Goal: Information Seeking & Learning: Learn about a topic

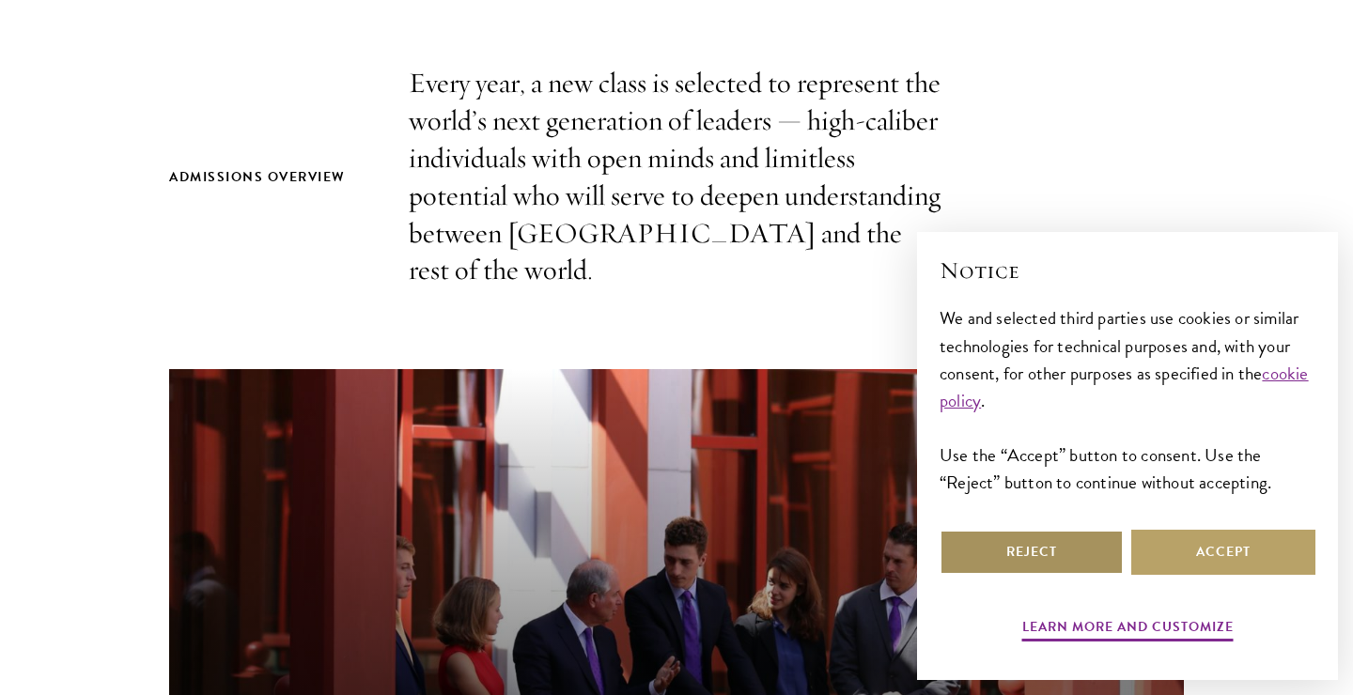
click at [1049, 556] on button "Reject" at bounding box center [1031, 552] width 184 height 45
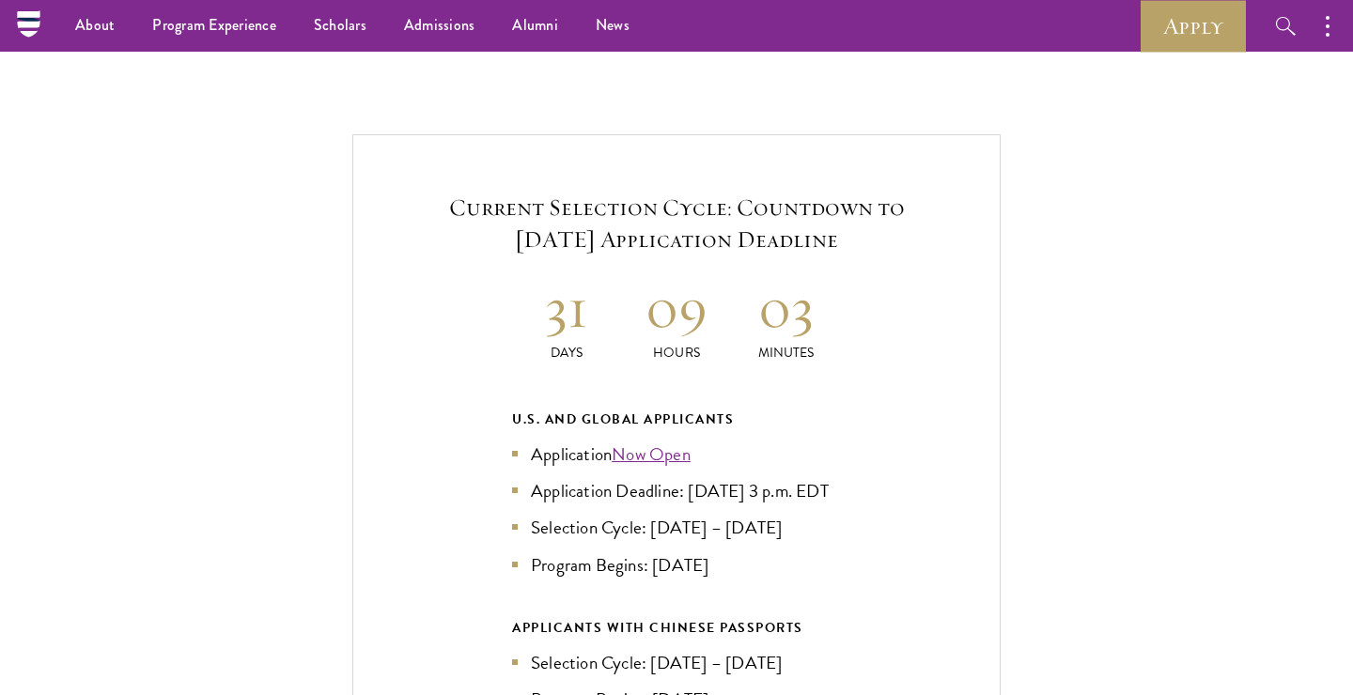
scroll to position [3948, 0]
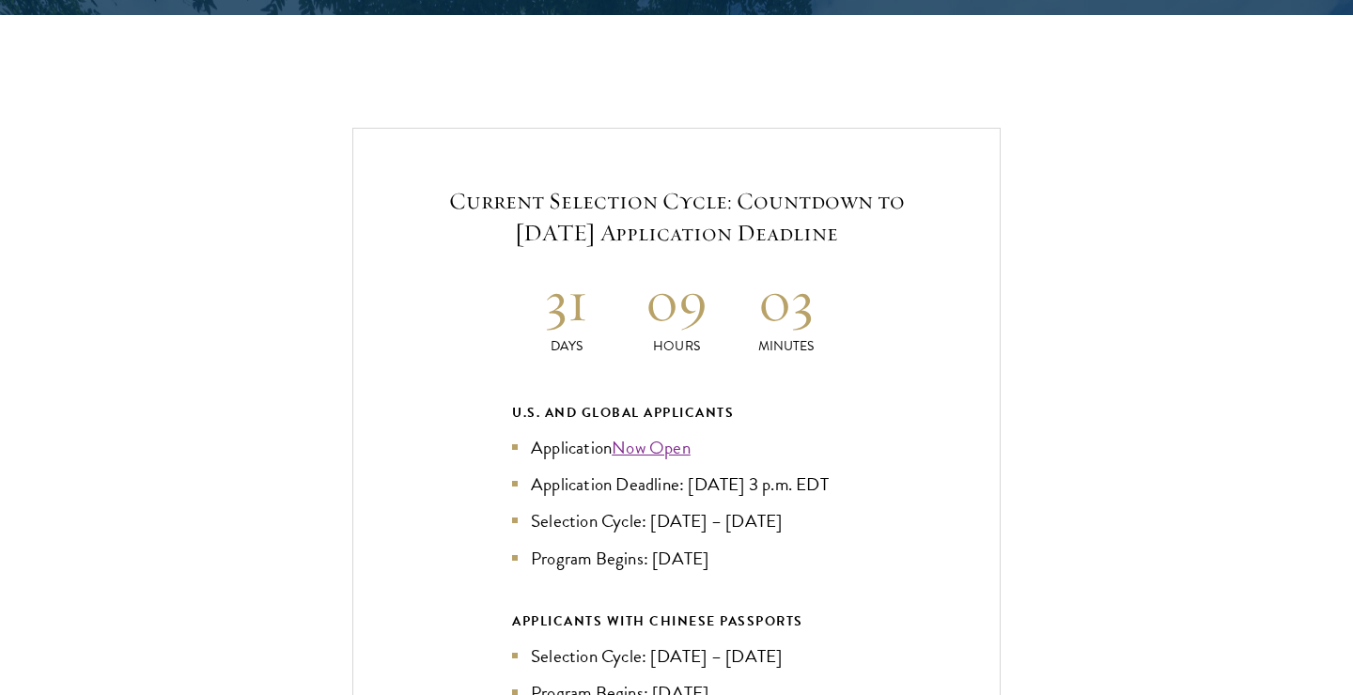
click at [668, 434] on link "Now Open" at bounding box center [651, 447] width 79 height 27
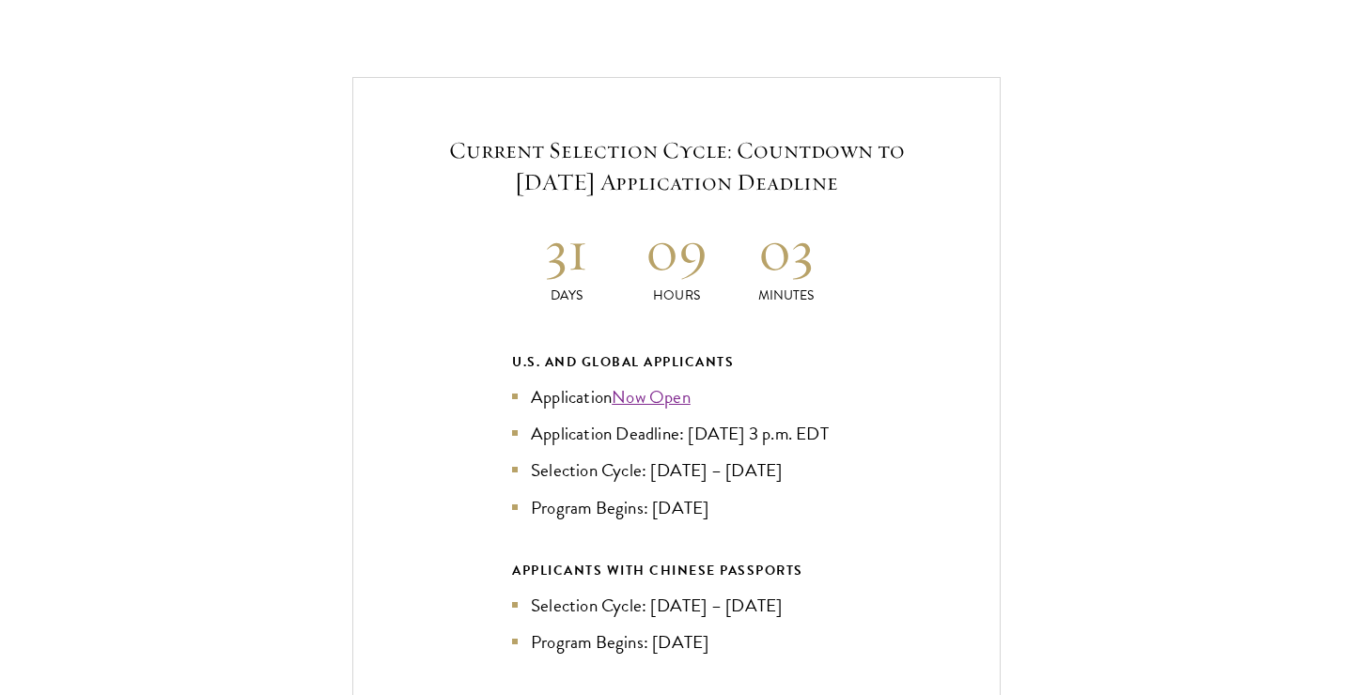
scroll to position [4009, 0]
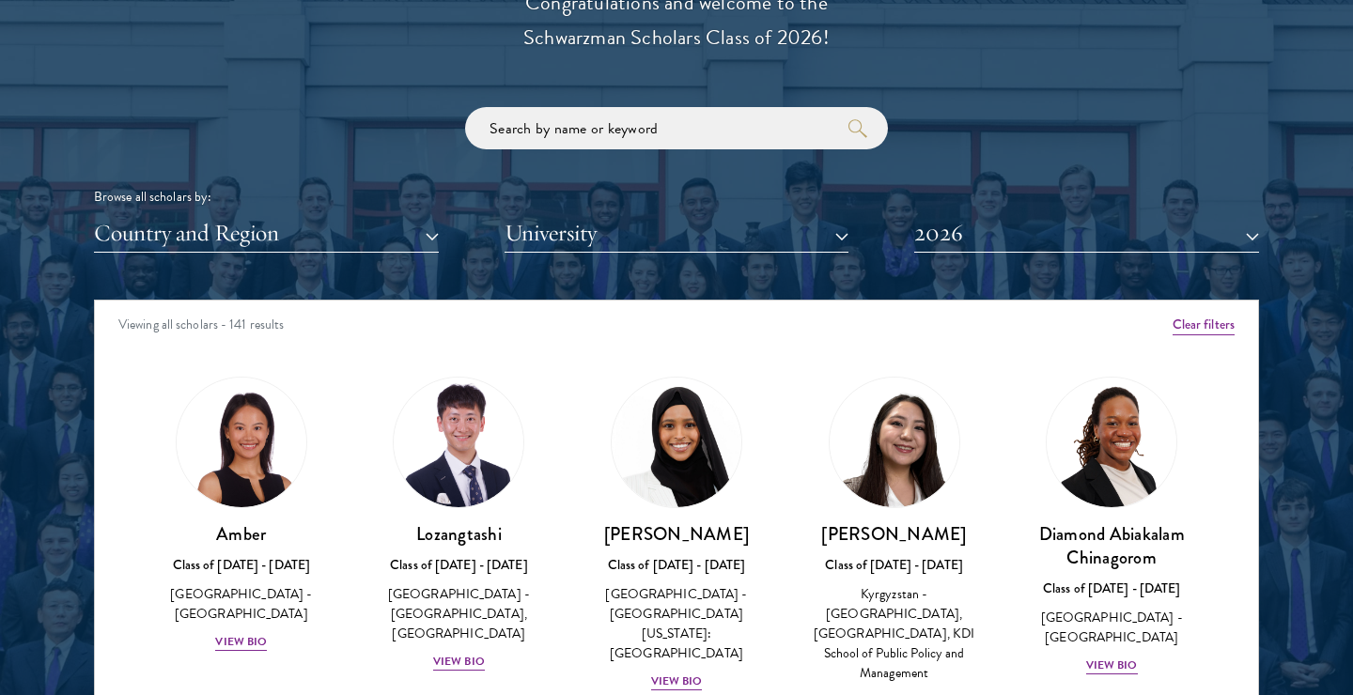
scroll to position [2333, 0]
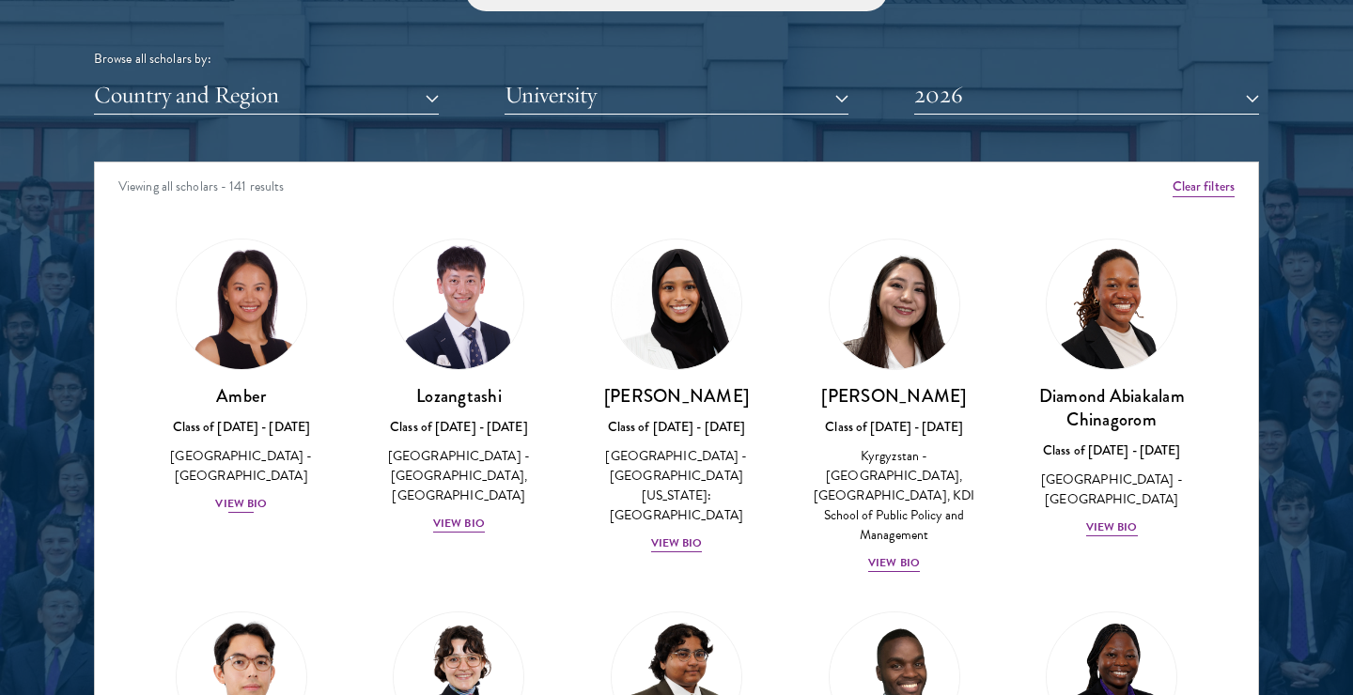
click at [250, 495] on div "View Bio" at bounding box center [241, 504] width 52 height 18
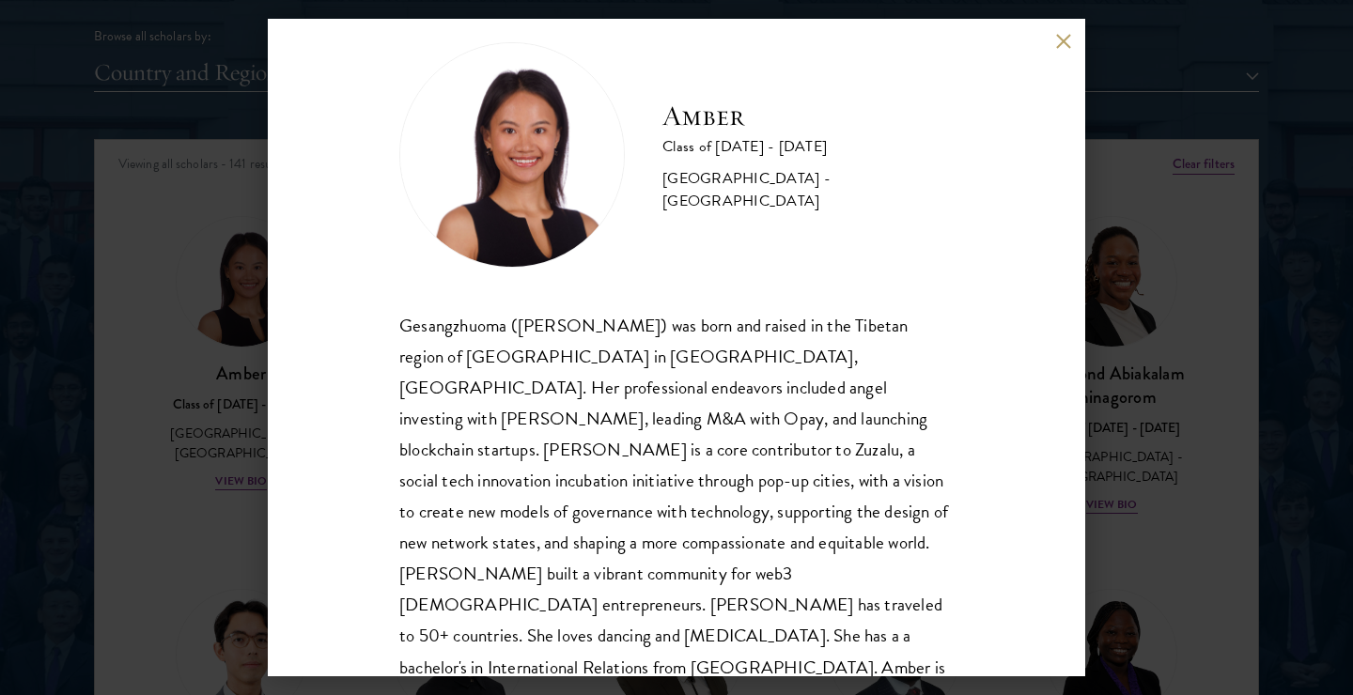
scroll to position [2357, 0]
click at [1065, 37] on button at bounding box center [1063, 41] width 16 height 16
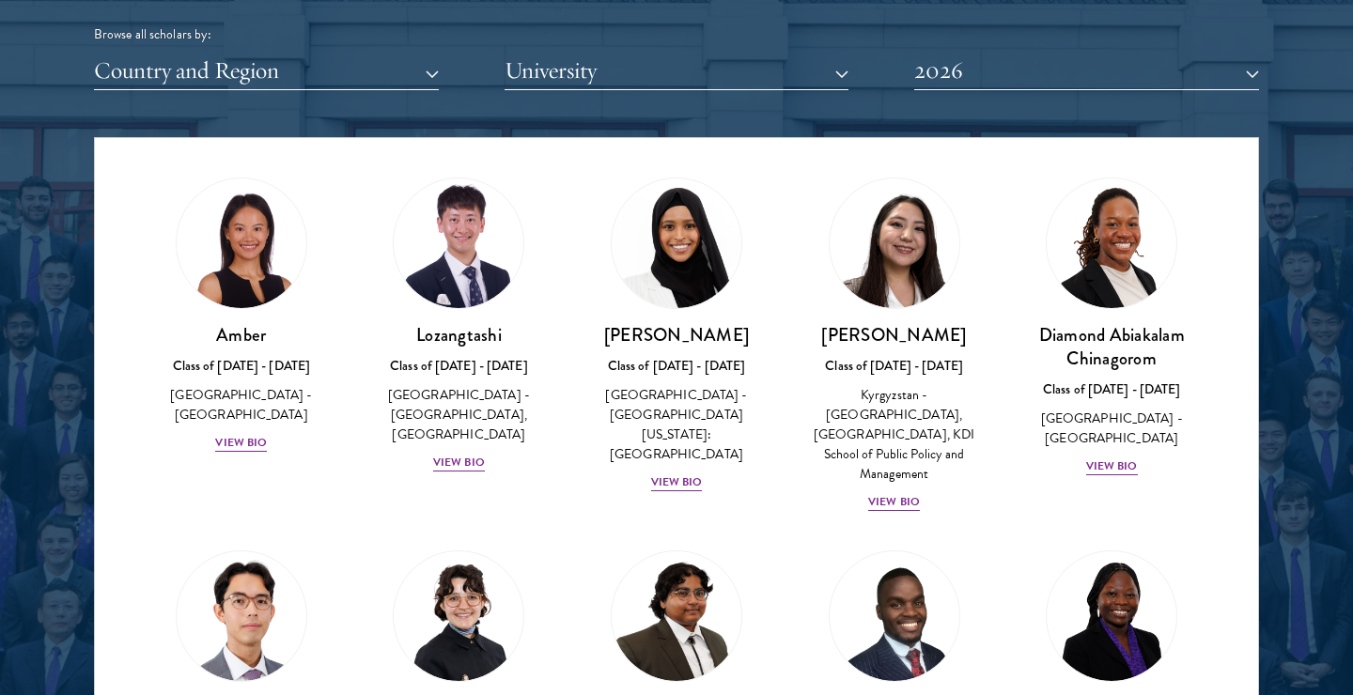
scroll to position [39, 0]
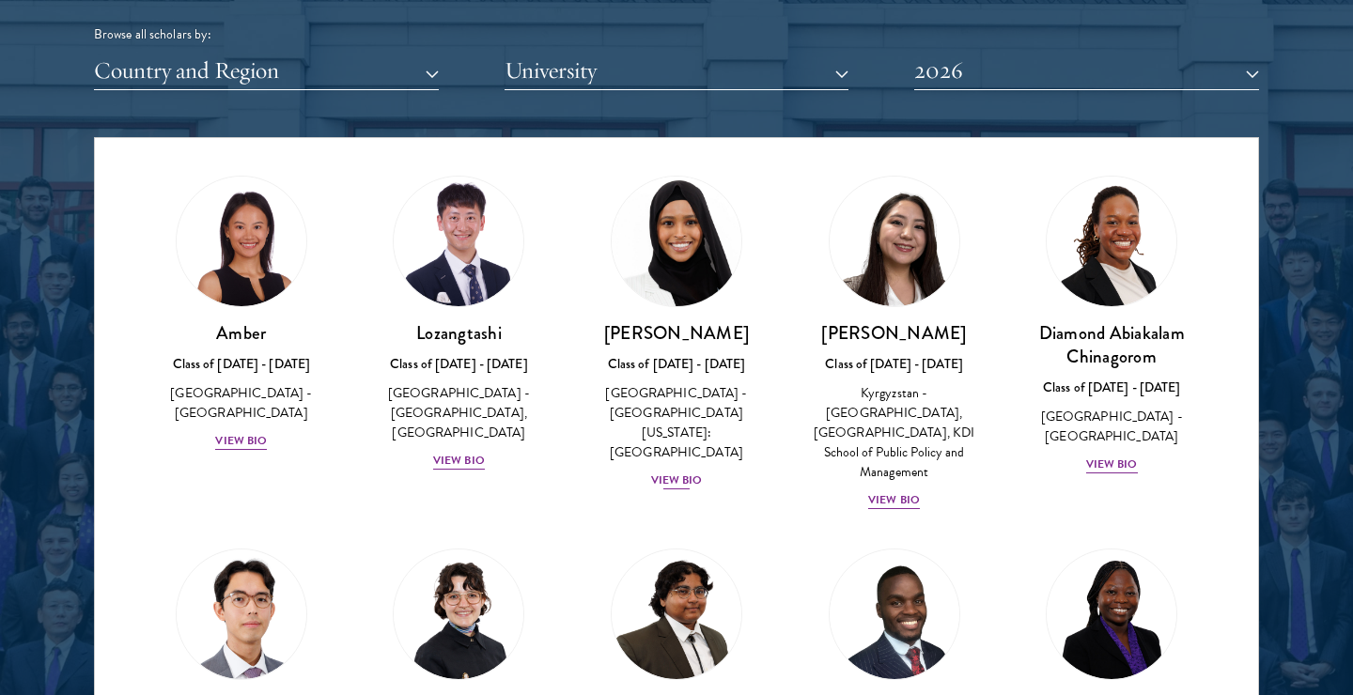
click at [691, 472] on div "View Bio" at bounding box center [677, 481] width 52 height 18
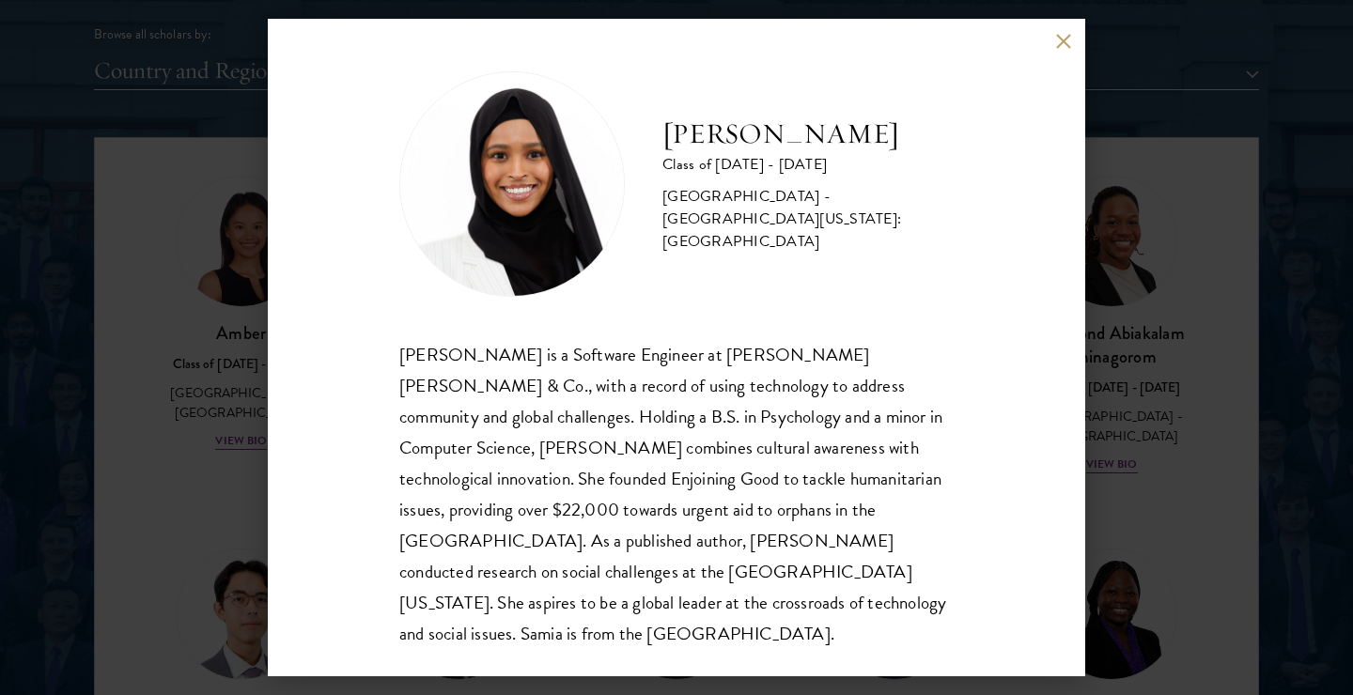
scroll to position [2, 0]
click at [1049, 50] on div "[PERSON_NAME] Class of [DATE] - [DATE] [GEOGRAPHIC_DATA] - [GEOGRAPHIC_DATA][US…" at bounding box center [676, 348] width 817 height 658
click at [1061, 42] on button at bounding box center [1063, 41] width 16 height 16
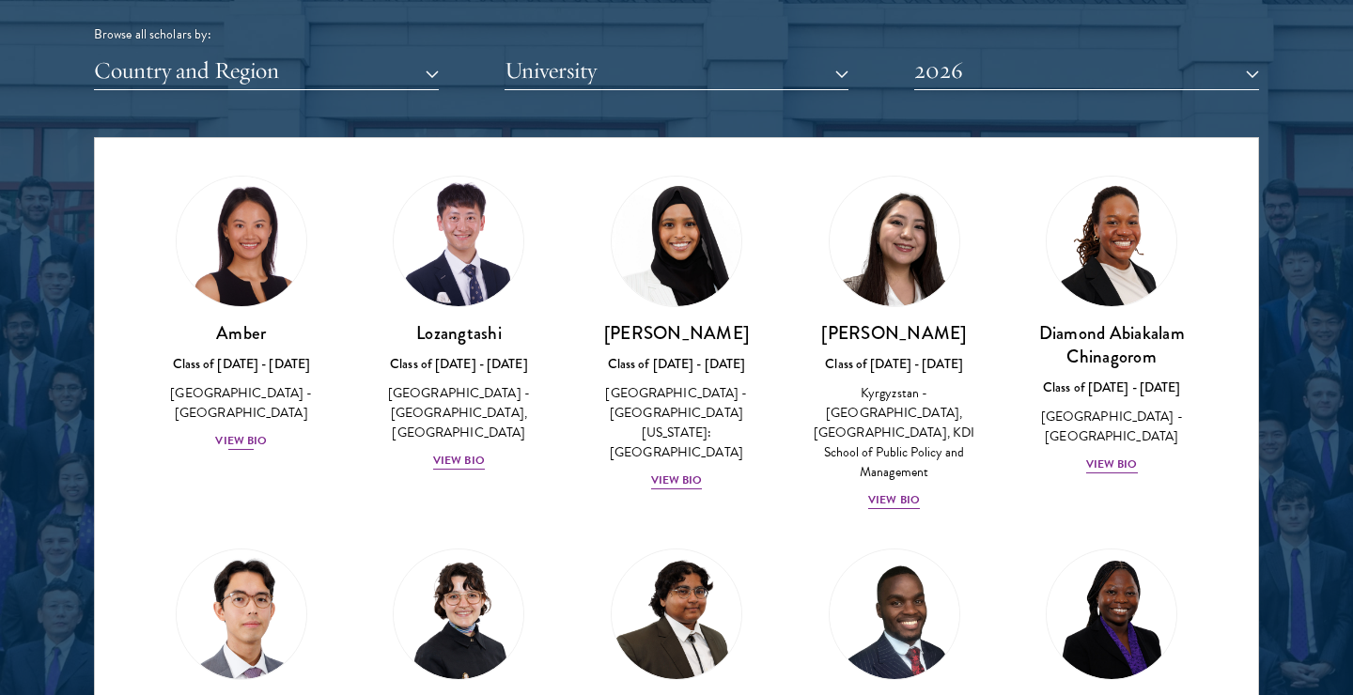
click at [248, 432] on div "View Bio" at bounding box center [241, 441] width 52 height 18
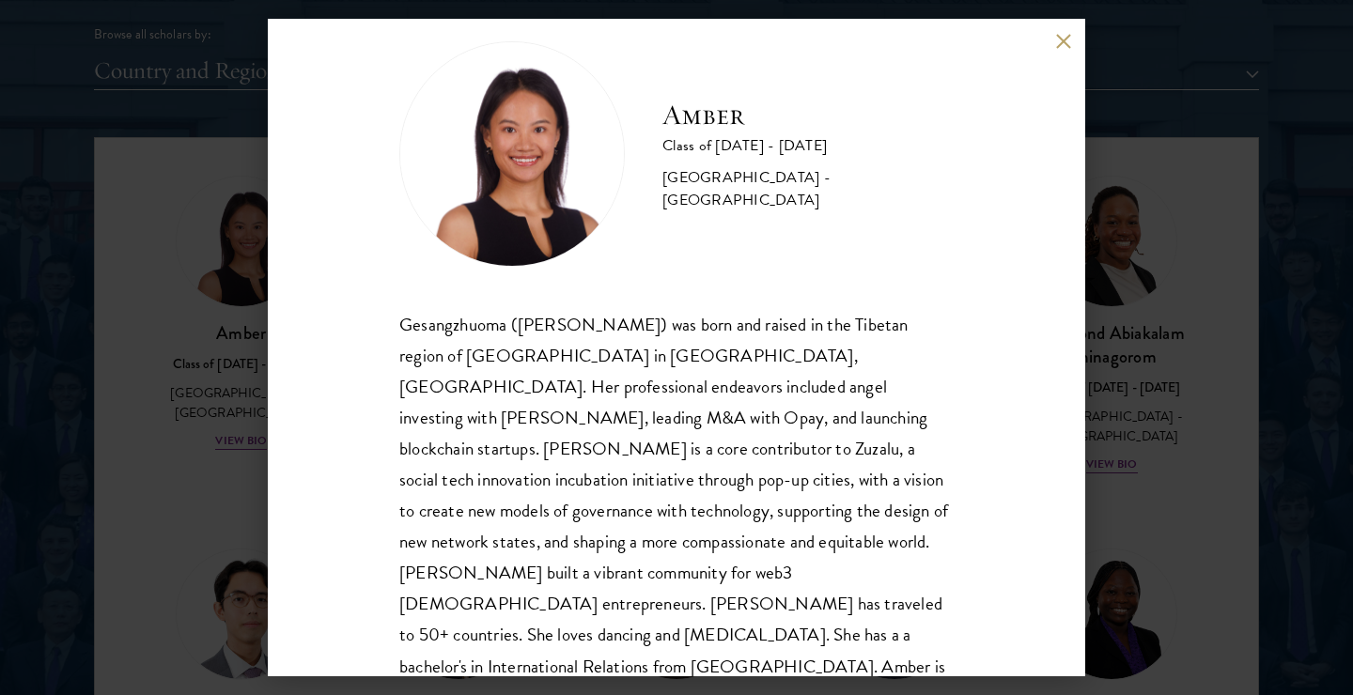
scroll to position [33, 0]
click at [1068, 45] on button at bounding box center [1063, 41] width 16 height 16
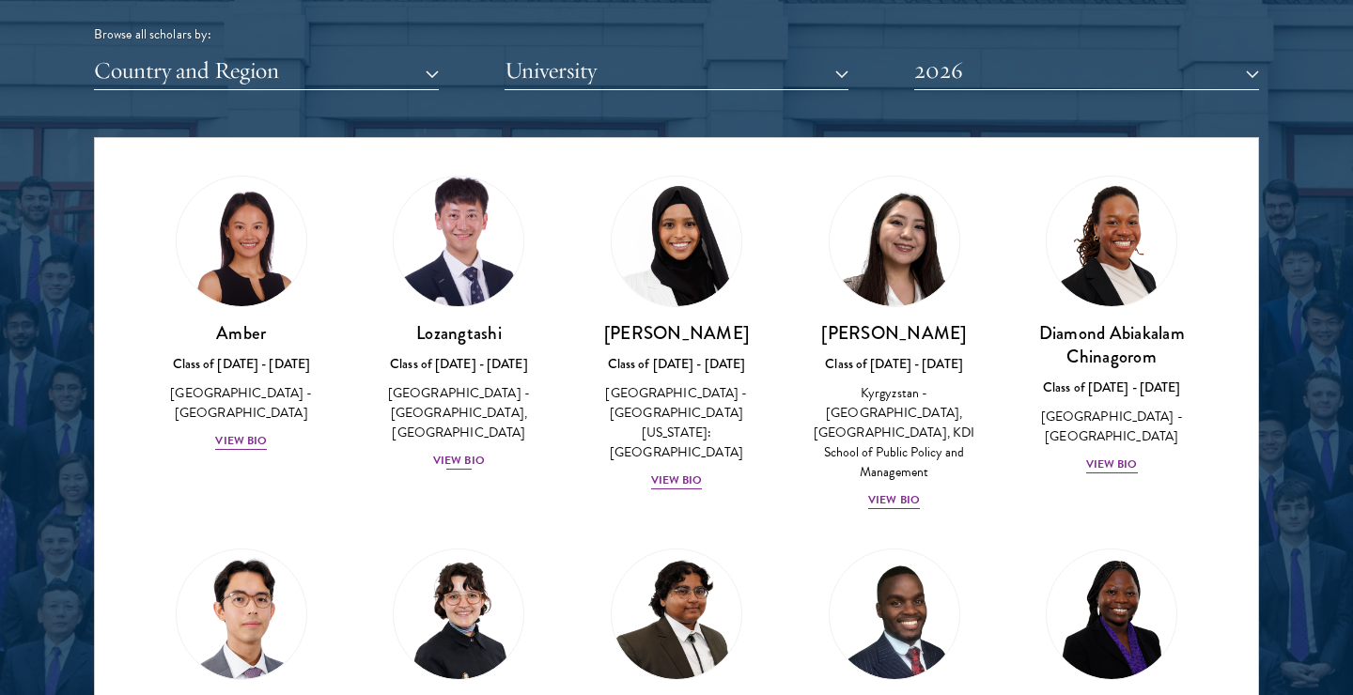
click at [471, 452] on div "View Bio" at bounding box center [459, 461] width 52 height 18
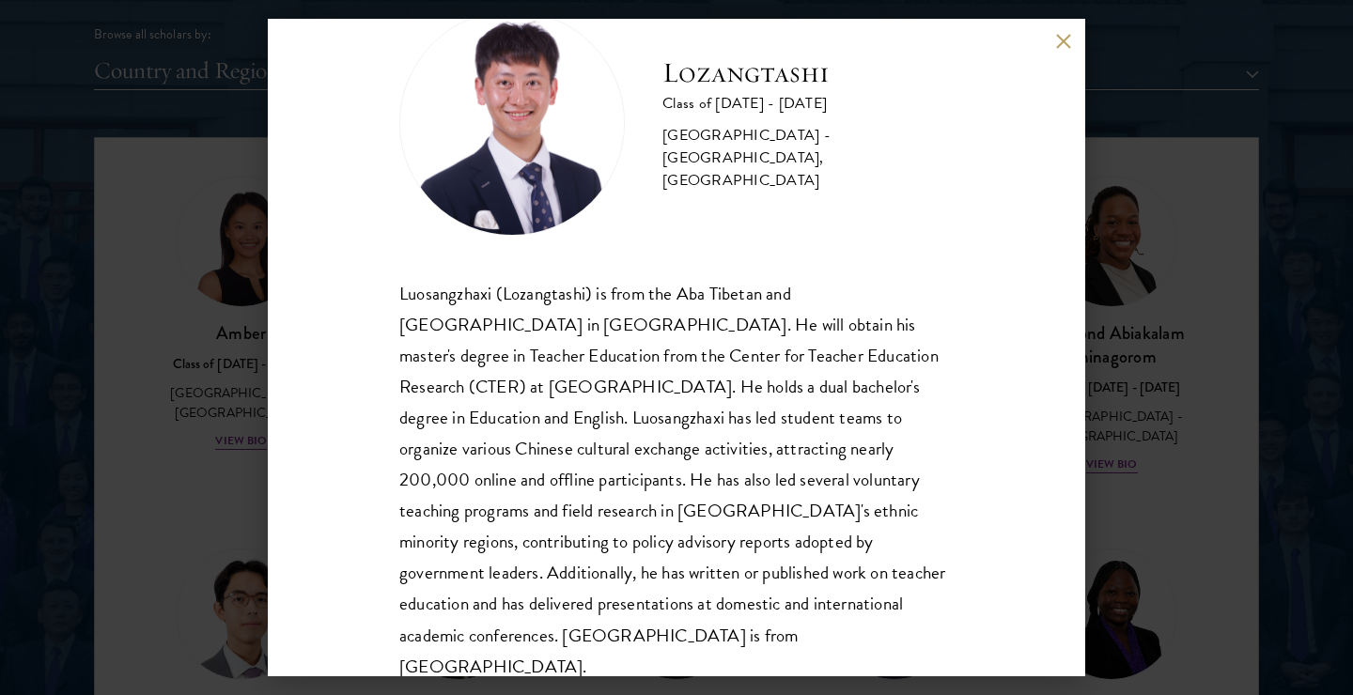
scroll to position [64, 0]
click at [1060, 47] on button at bounding box center [1063, 41] width 16 height 16
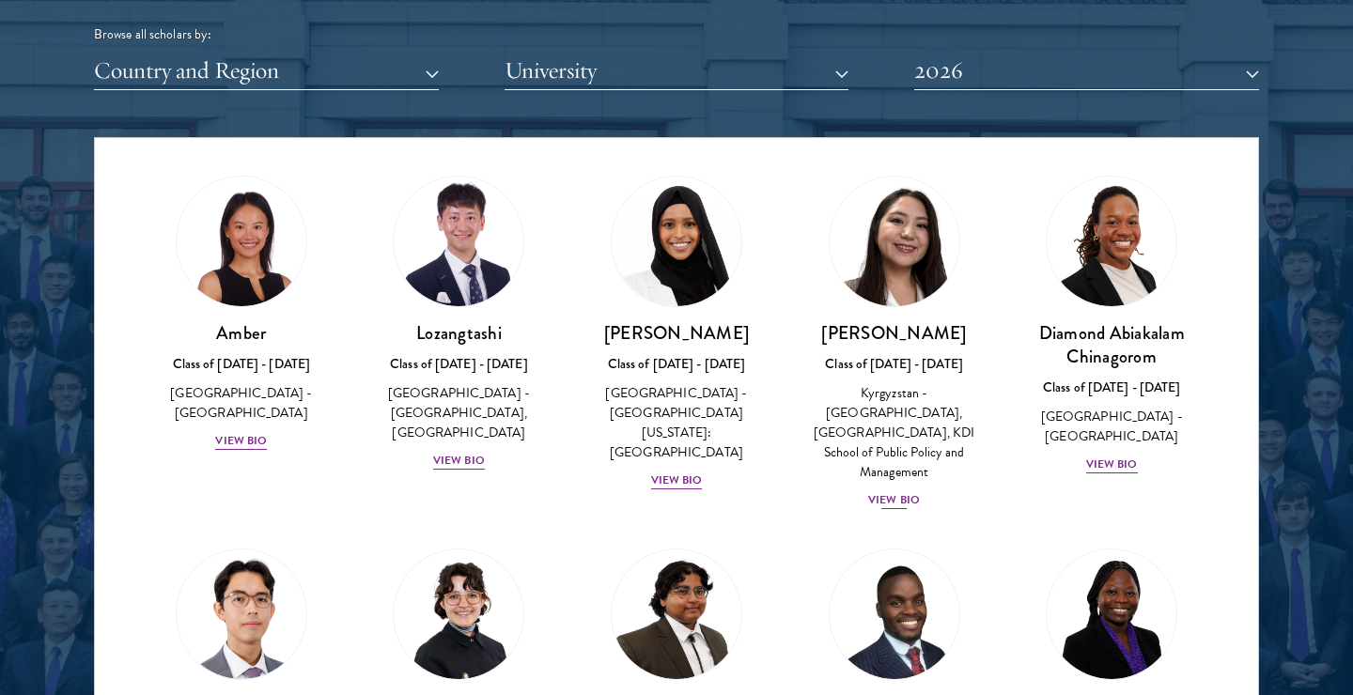
click at [896, 464] on div "Nurzada Abdivalieva Class of [DATE] - [DATE] [GEOGRAPHIC_DATA] - [GEOGRAPHIC_DA…" at bounding box center [894, 416] width 180 height 190
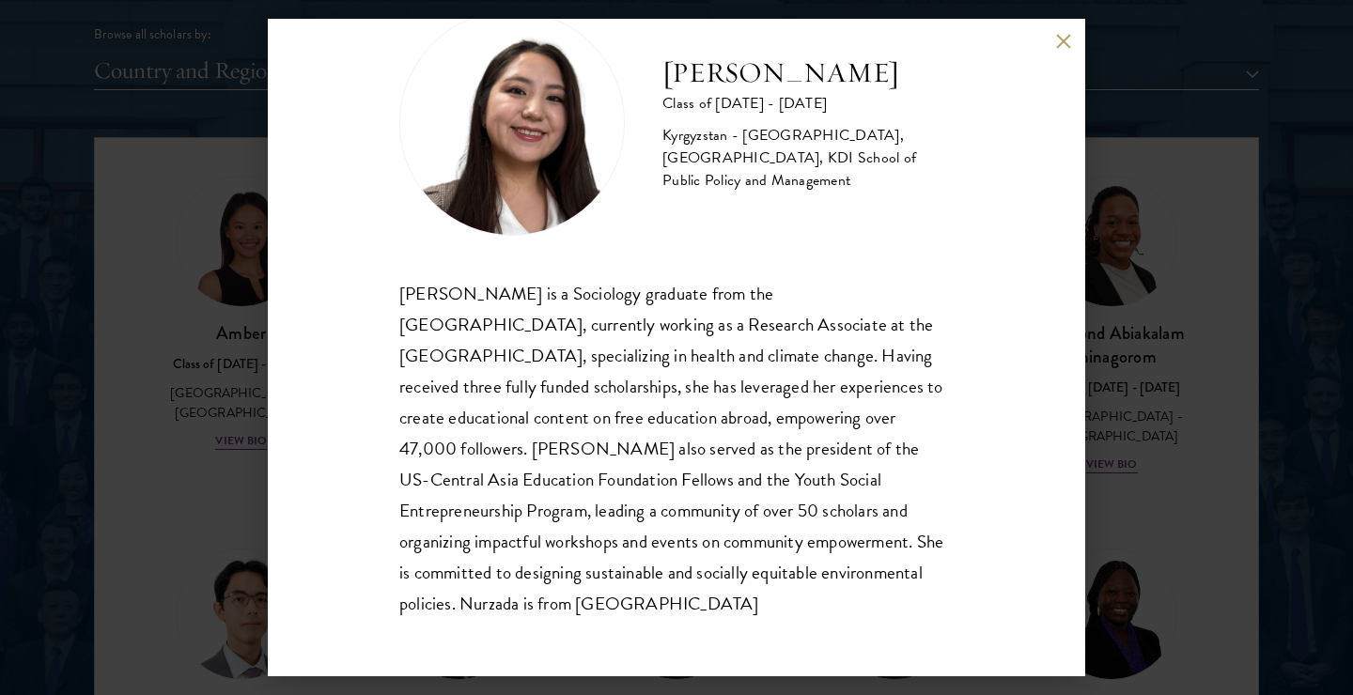
scroll to position [64, 0]
click at [1058, 46] on button at bounding box center [1063, 41] width 16 height 16
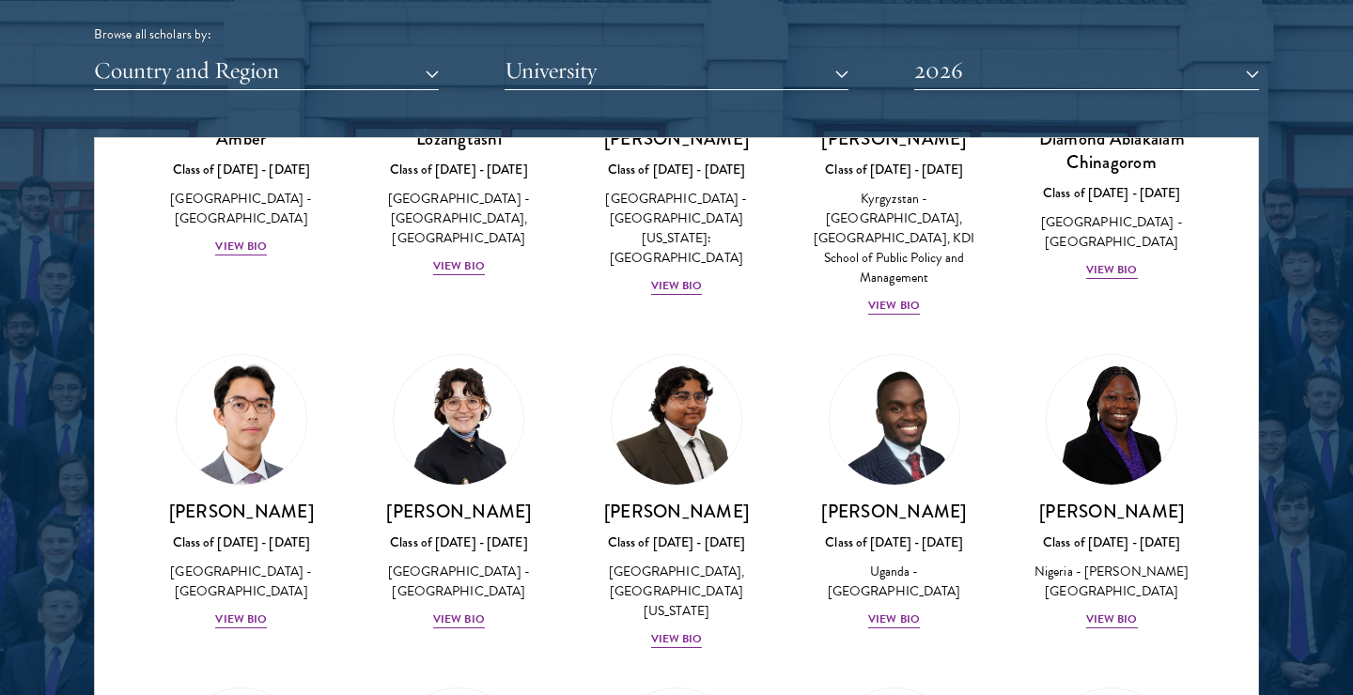
scroll to position [127, 0]
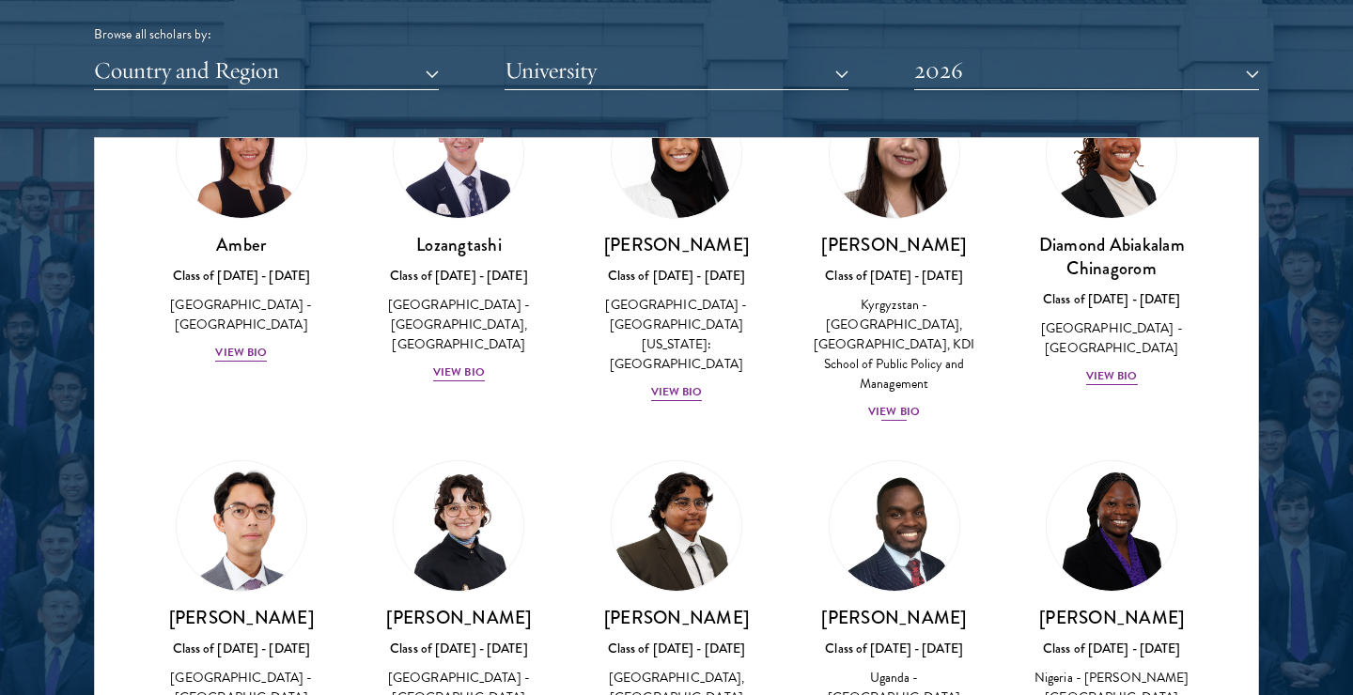
click at [879, 376] on div "Nurzada Abdivalieva Class of [DATE] - [DATE] [GEOGRAPHIC_DATA] - [GEOGRAPHIC_DA…" at bounding box center [894, 328] width 180 height 190
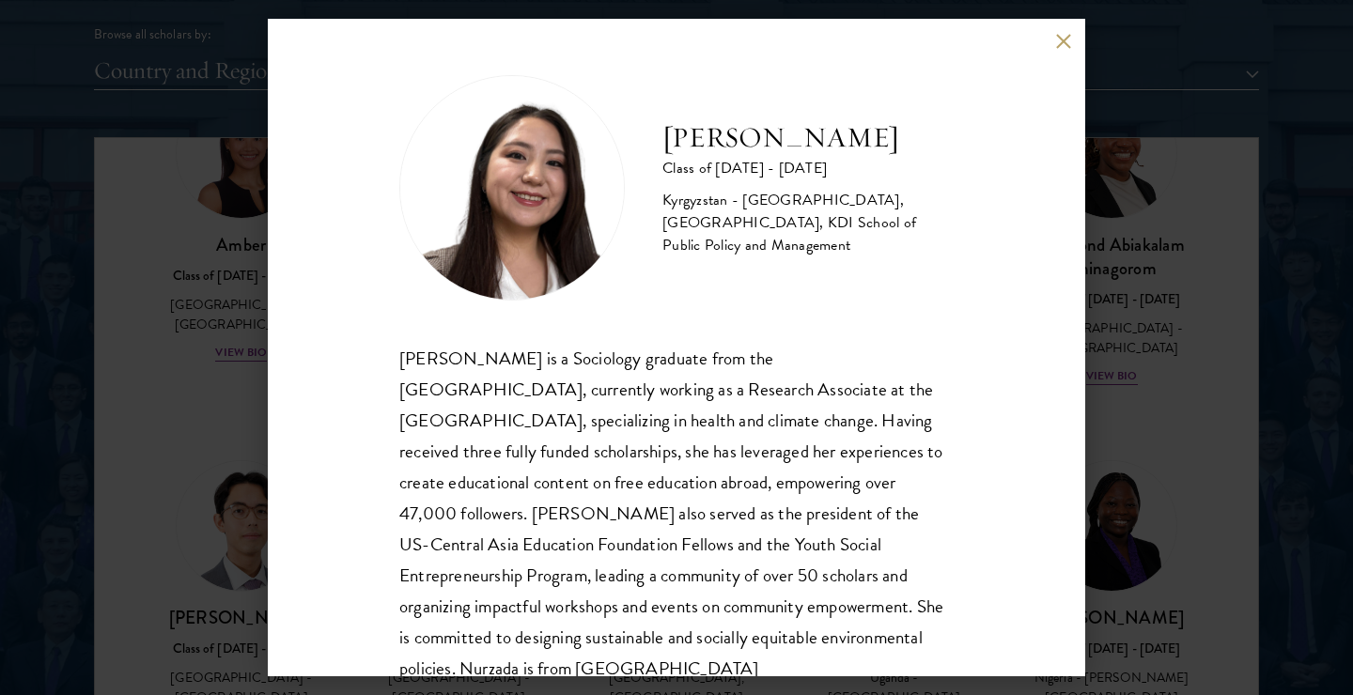
scroll to position [35, 0]
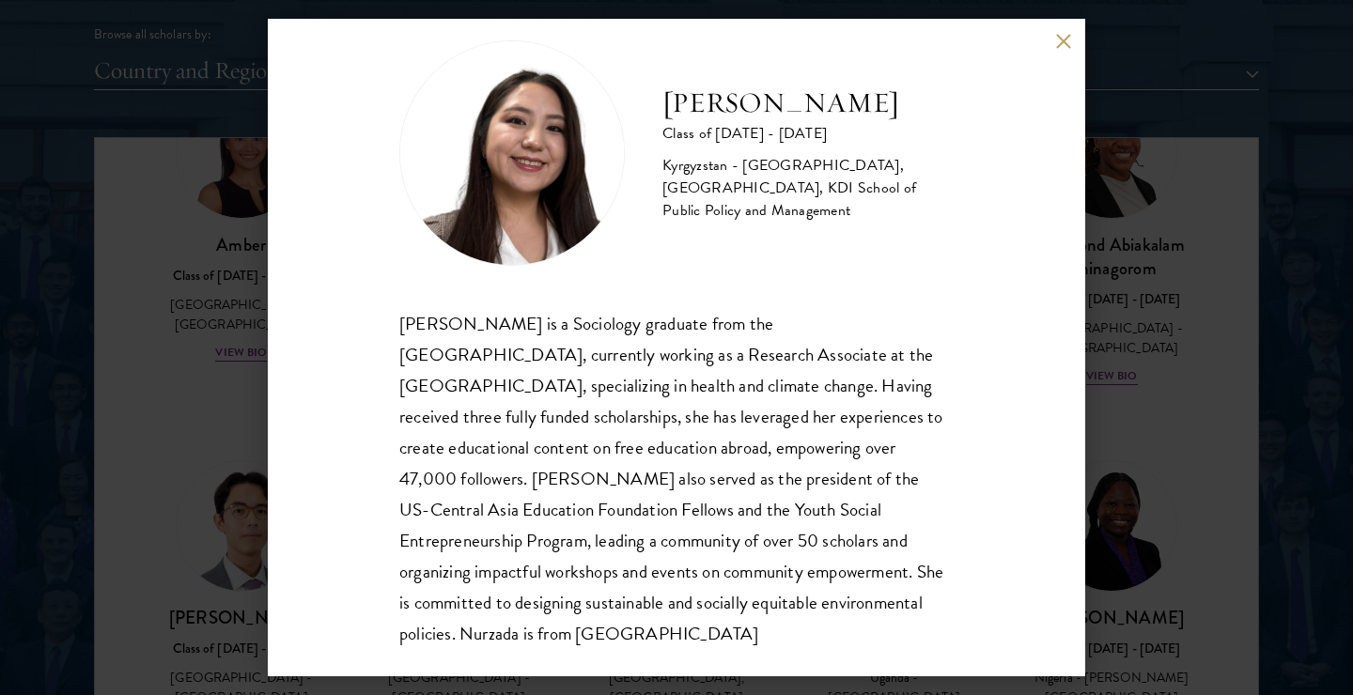
click at [1055, 36] on button at bounding box center [1063, 41] width 16 height 16
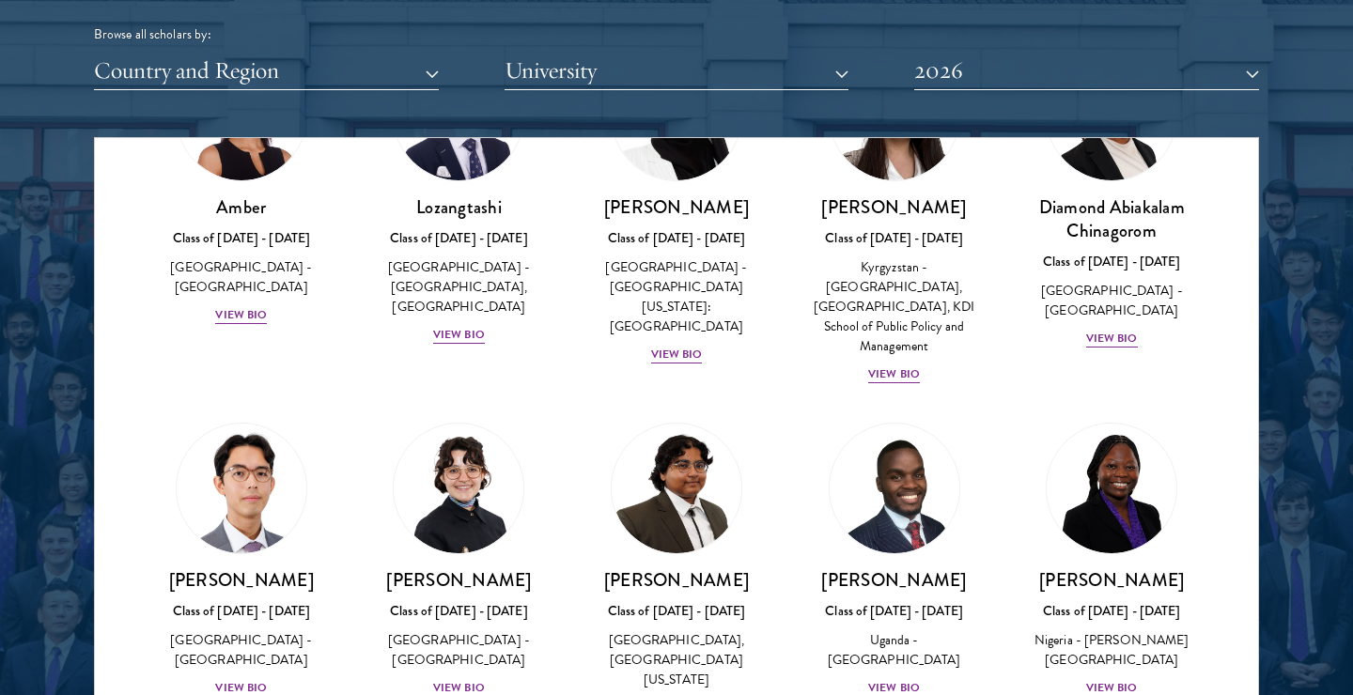
scroll to position [110, 0]
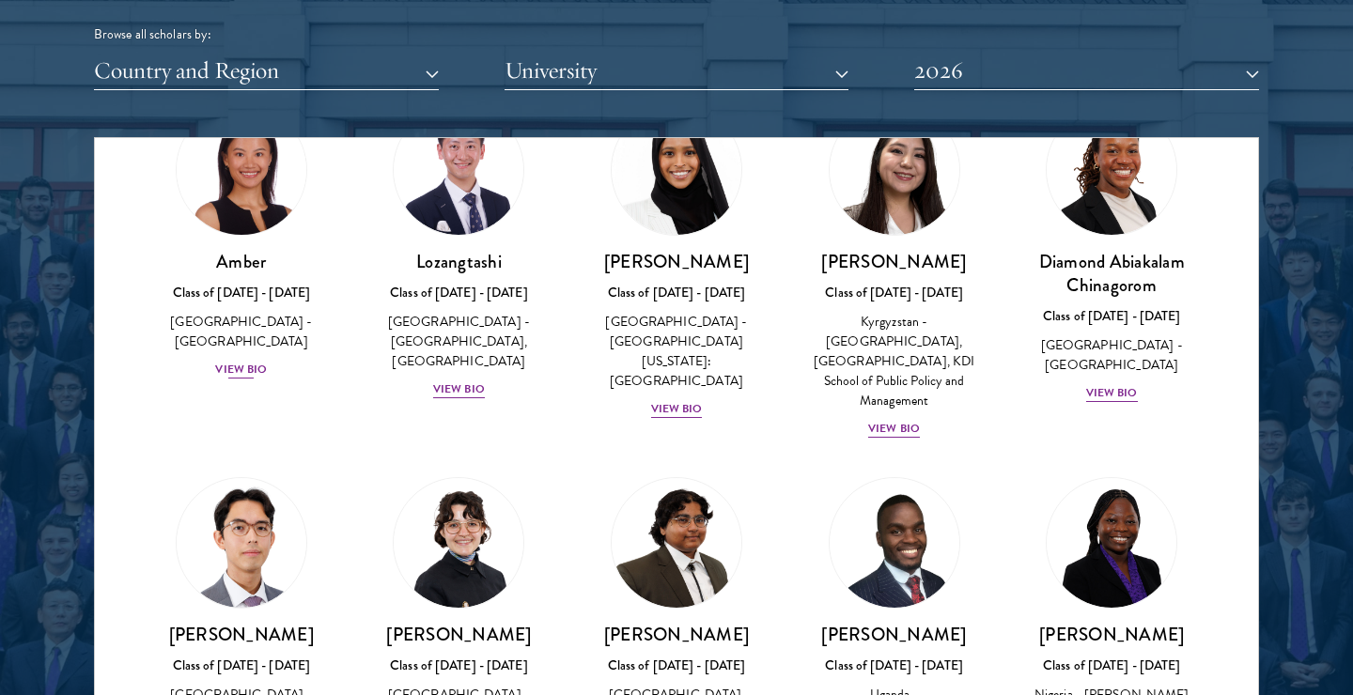
click at [250, 333] on div "Amber Class of [DATE] - [DATE] [GEOGRAPHIC_DATA] - [GEOGRAPHIC_DATA] View Bio" at bounding box center [241, 315] width 180 height 131
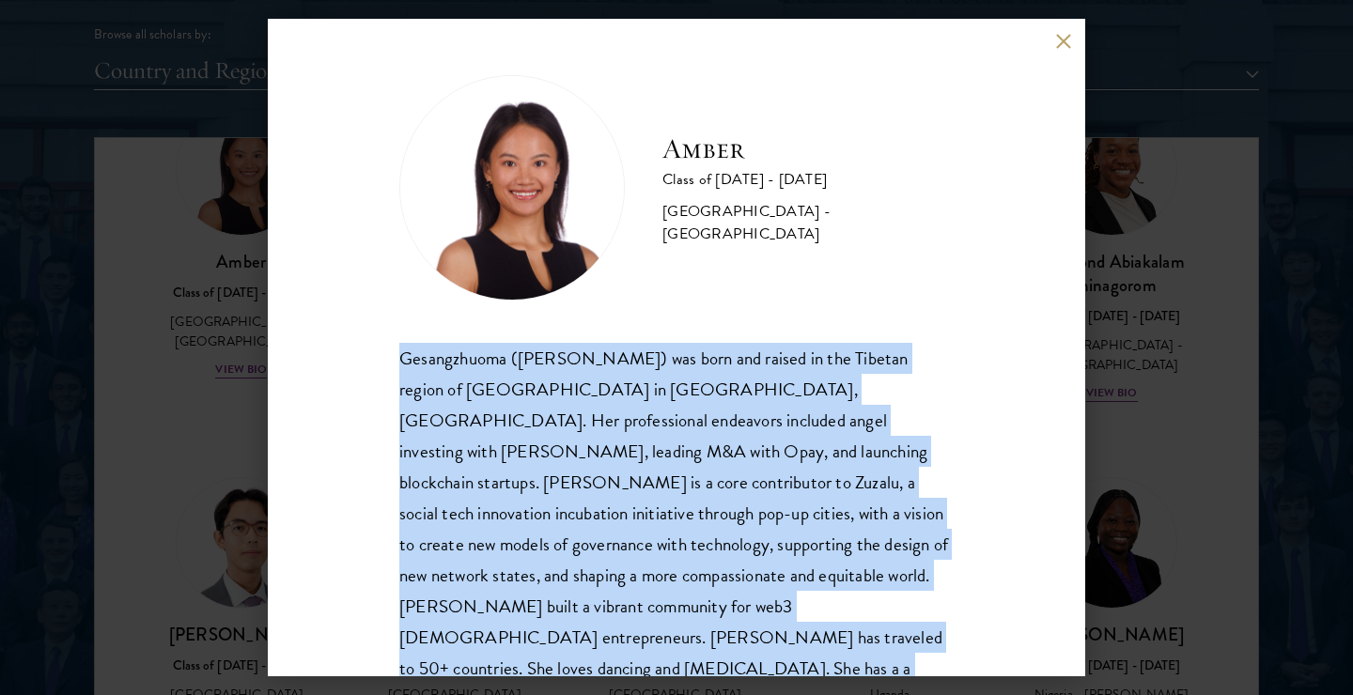
drag, startPoint x: 394, startPoint y: 355, endPoint x: 853, endPoint y: 650, distance: 545.9
click at [853, 650] on div "Amber Class of [DATE] - [DATE] [GEOGRAPHIC_DATA] - [GEOGRAPHIC_DATA] Gesangzhuo…" at bounding box center [676, 348] width 817 height 658
copy div "Gesangzhuoma ([PERSON_NAME]) was born and raised in the Tibetan region of [GEOG…"
click at [1218, 328] on div "Amber Class of [DATE] - [DATE] [GEOGRAPHIC_DATA] - [GEOGRAPHIC_DATA] Gesangzhuo…" at bounding box center [676, 347] width 1353 height 695
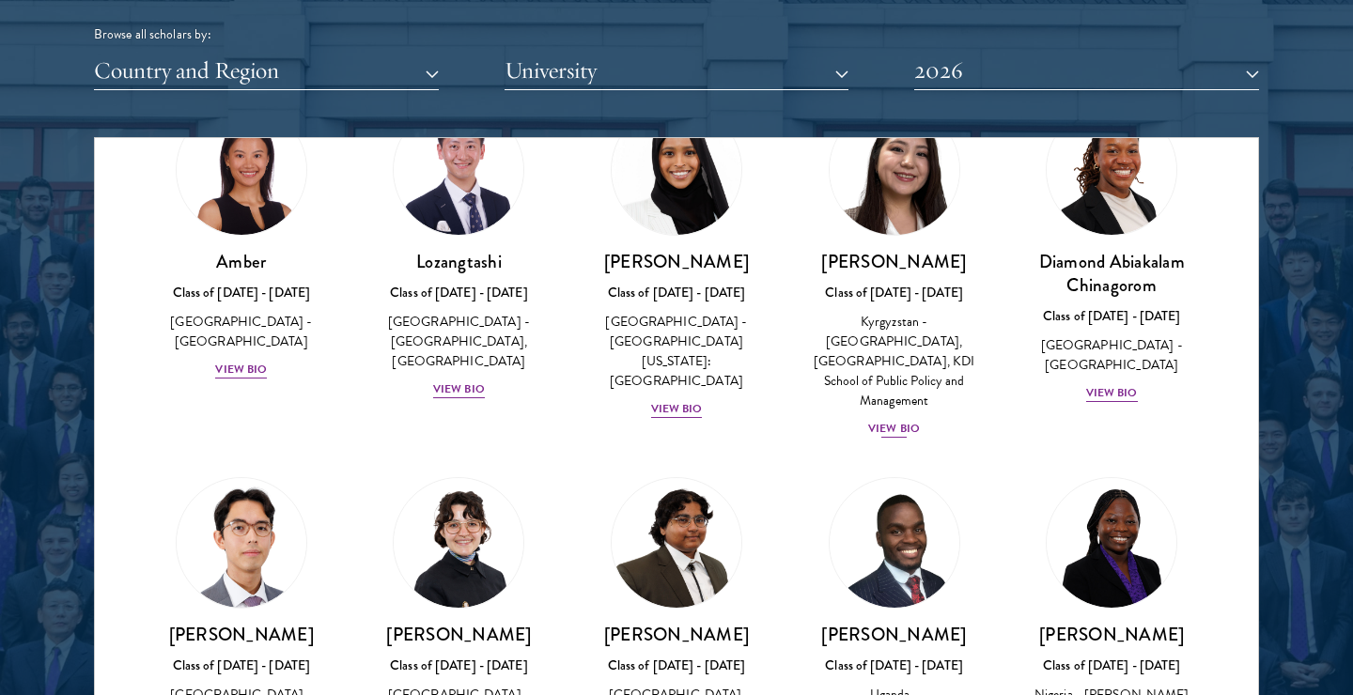
click at [894, 420] on div "View Bio" at bounding box center [894, 429] width 52 height 18
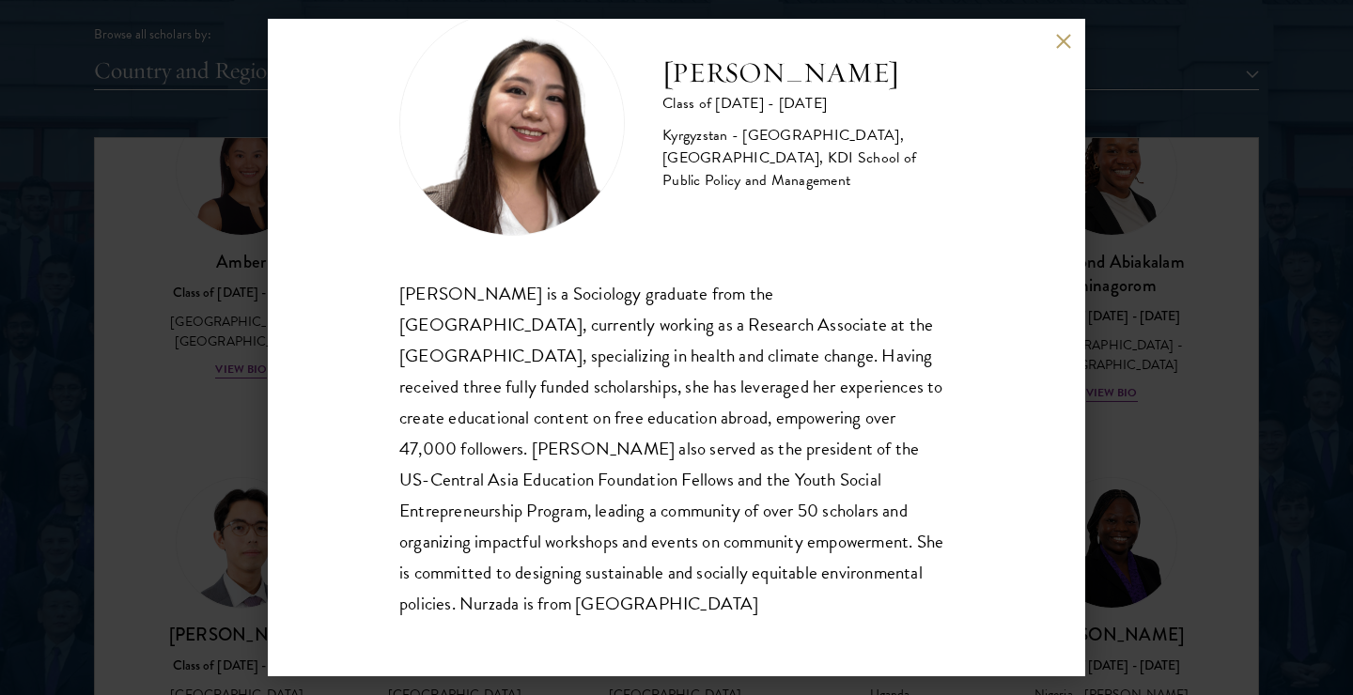
scroll to position [64, 0]
click at [1209, 349] on div "Nurzada Abdivalieva Class of [DATE] - [DATE] [GEOGRAPHIC_DATA] - [GEOGRAPHIC_DA…" at bounding box center [676, 347] width 1353 height 695
